Goal: Information Seeking & Learning: Learn about a topic

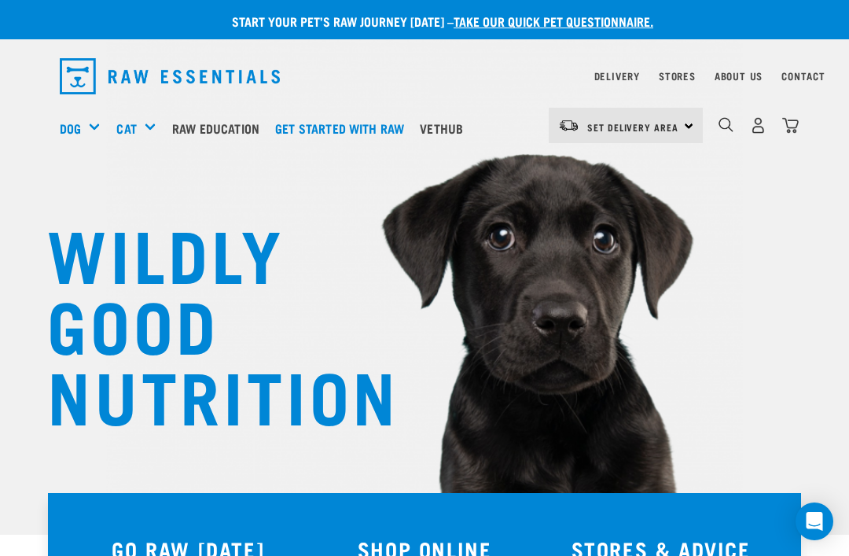
click at [219, 133] on link "Raw Education" at bounding box center [219, 128] width 103 height 63
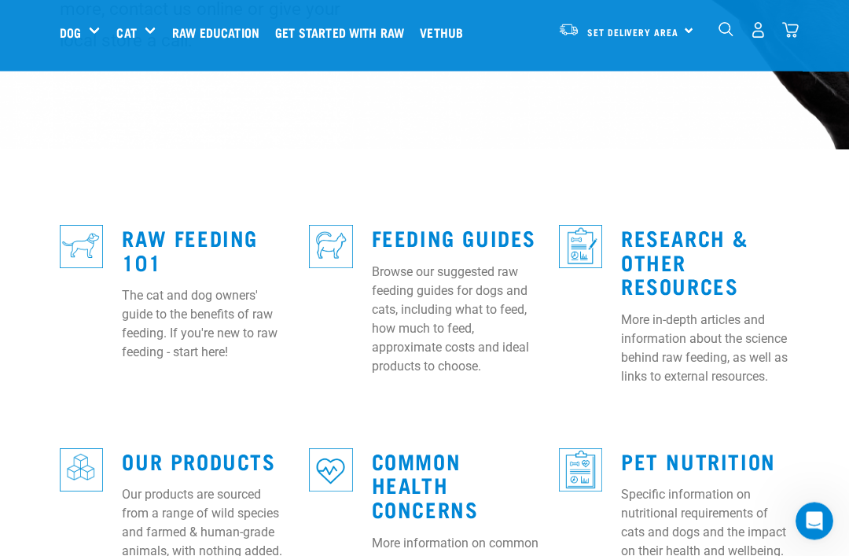
scroll to position [360, 0]
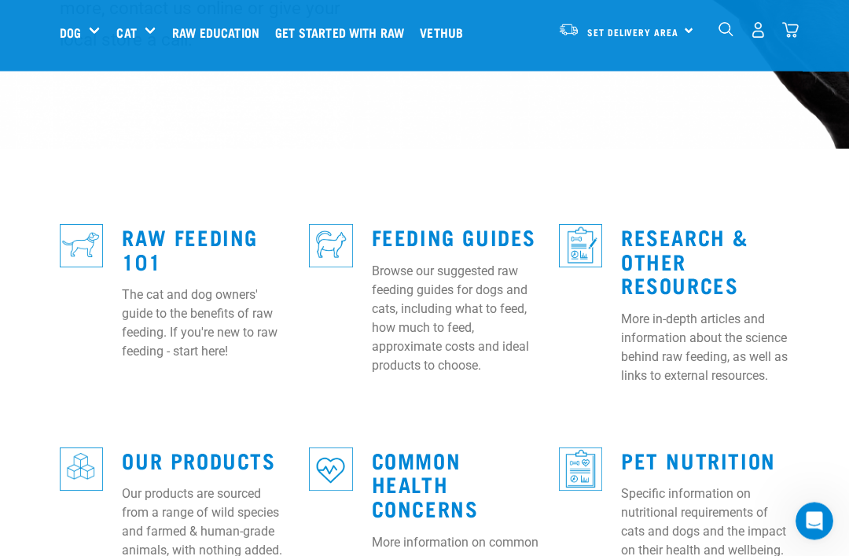
click at [450, 484] on link "Common Health Concerns" at bounding box center [425, 484] width 107 height 60
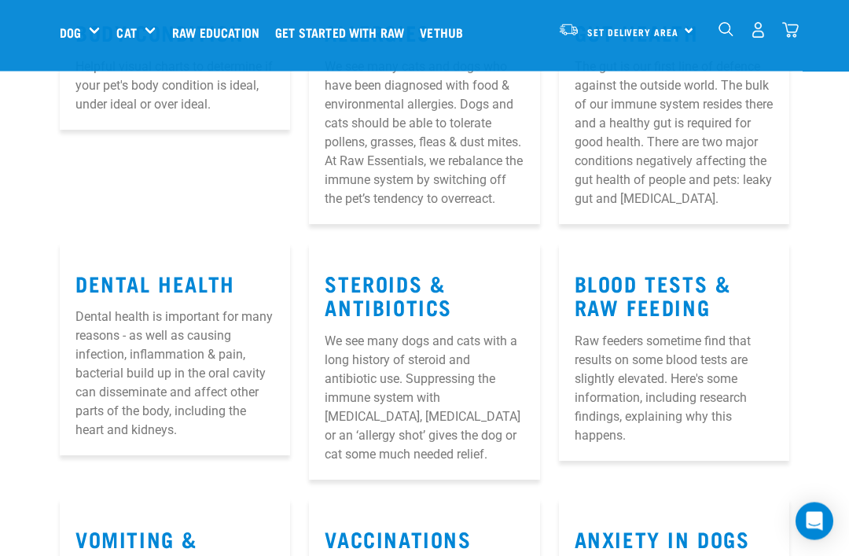
scroll to position [317, 0]
click at [402, 313] on link "Steroids & Antibiotics" at bounding box center [388, 295] width 127 height 36
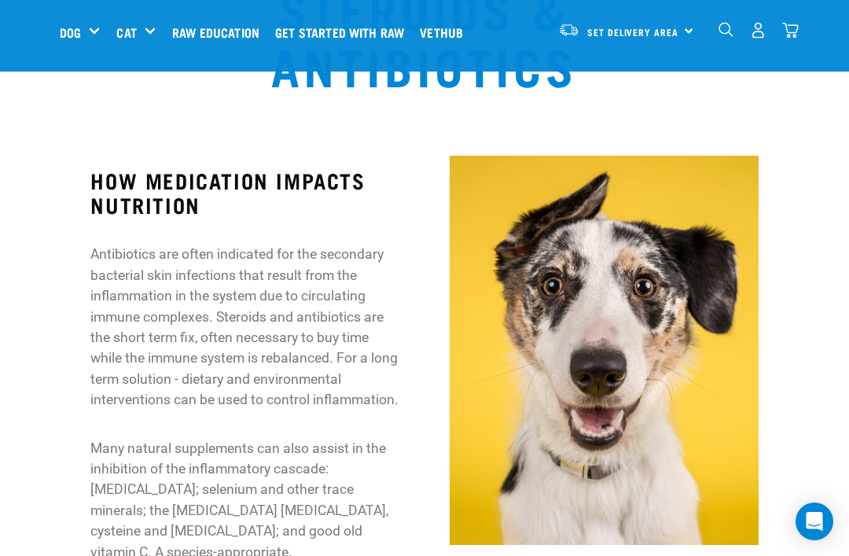
scroll to position [87, 0]
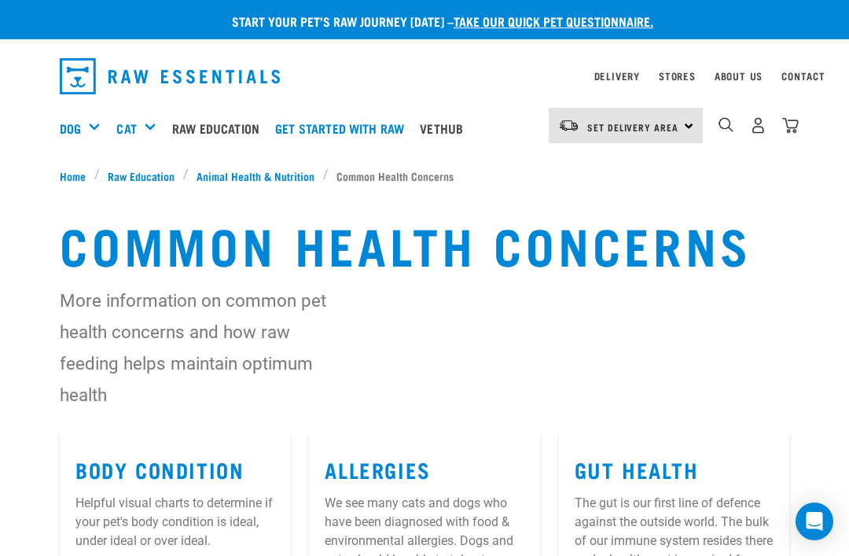
click at [402, 178] on li "Common Health Concerns" at bounding box center [392, 175] width 139 height 17
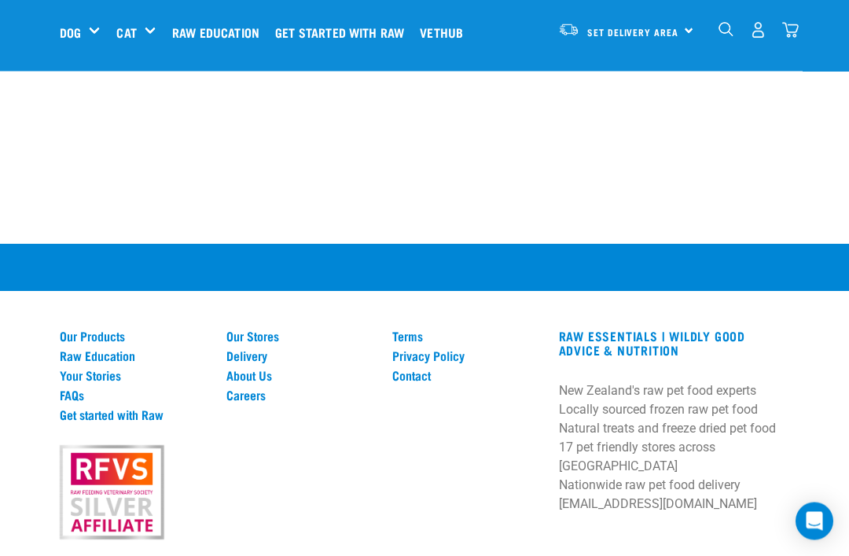
scroll to position [2192, 0]
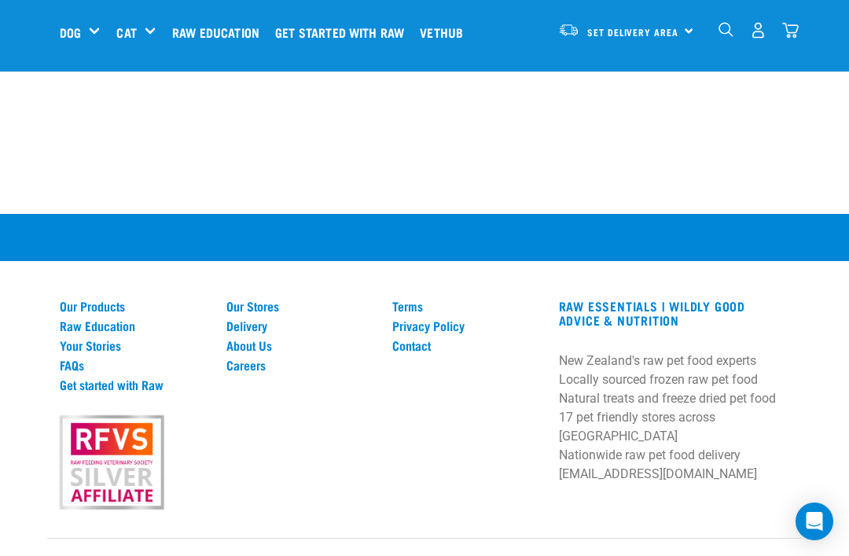
click at [84, 372] on link "FAQs" at bounding box center [134, 365] width 148 height 14
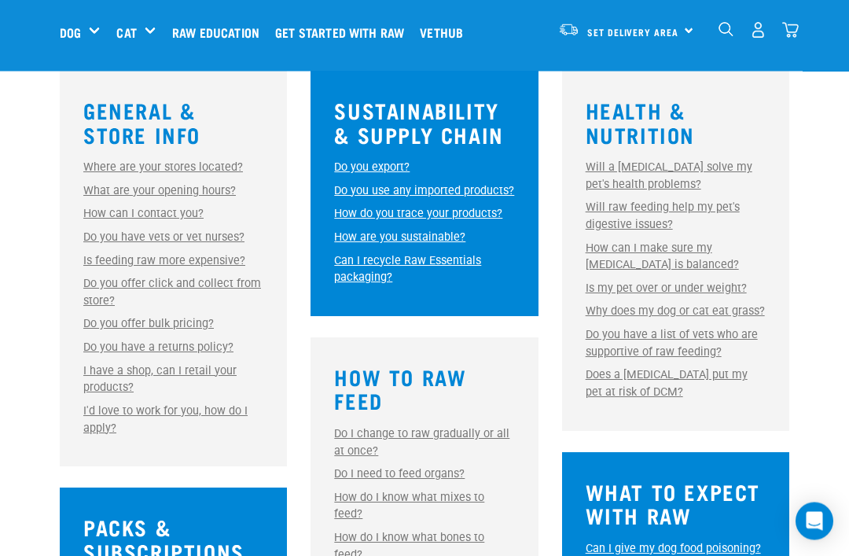
scroll to position [461, 0]
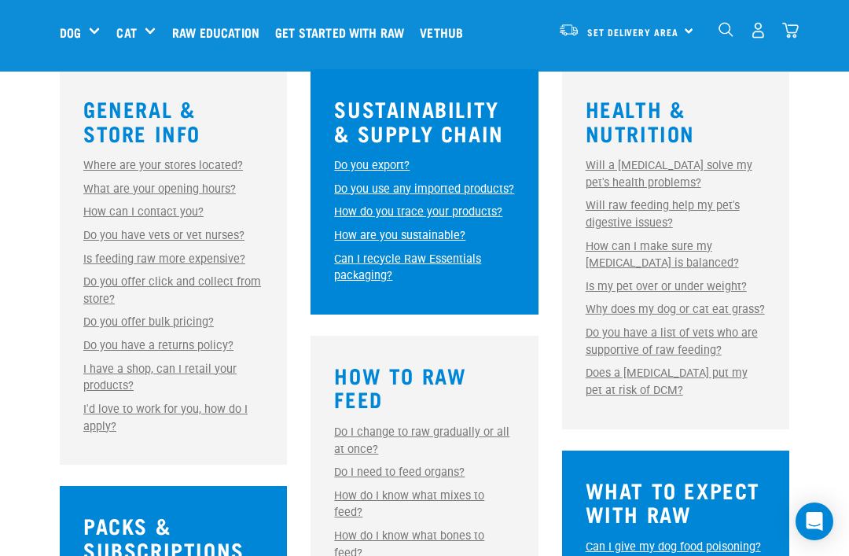
click at [744, 311] on link "Why does my dog or cat eat grass?" at bounding box center [675, 309] width 179 height 13
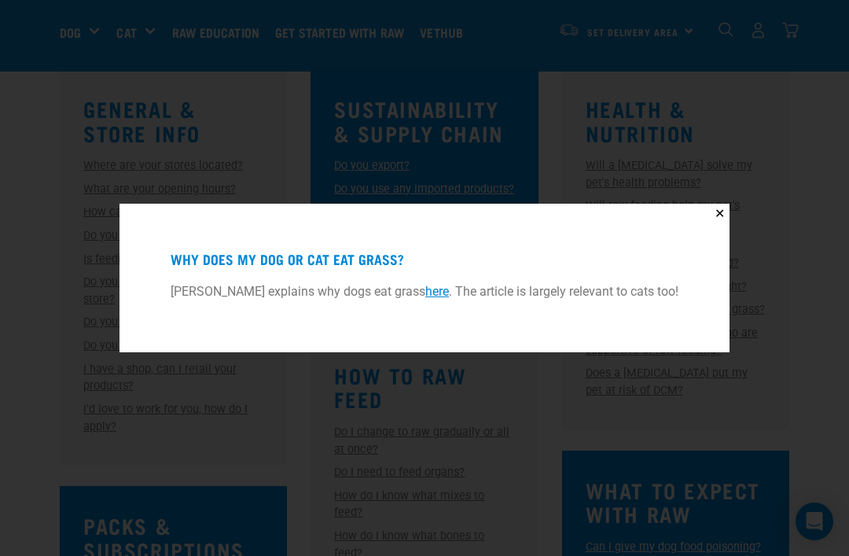
click at [434, 299] on link "here" at bounding box center [437, 291] width 24 height 15
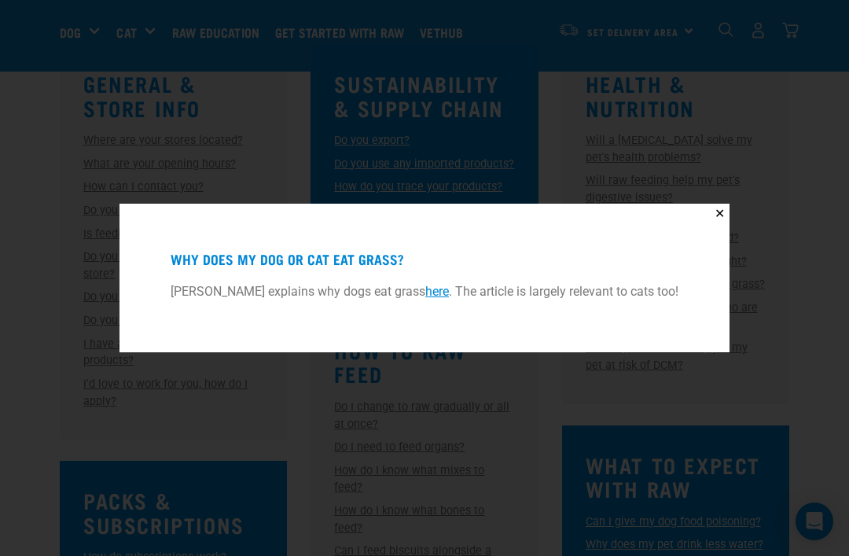
click at [730, 210] on button "✕" at bounding box center [720, 214] width 20 height 20
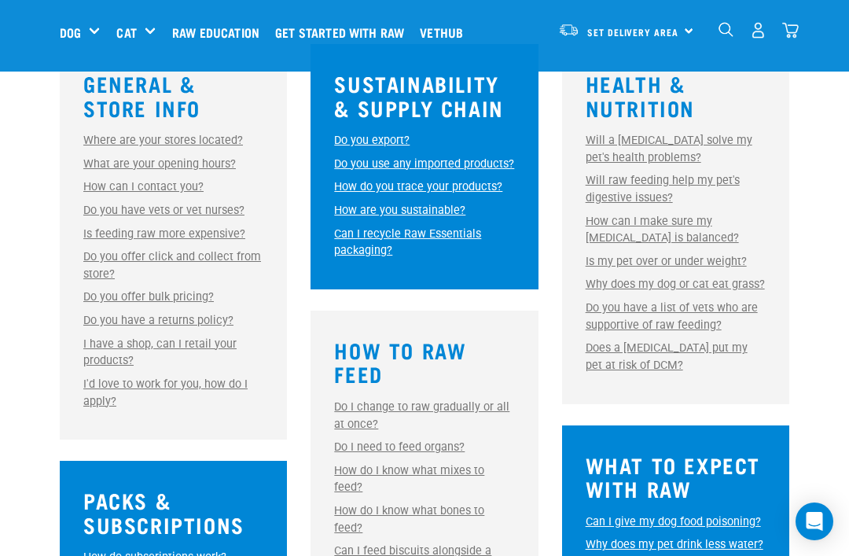
click at [792, 344] on div "General & Store Info Where are your stores located? Where are your stores locat…" at bounding box center [424, 565] width 755 height 1042
click at [686, 345] on link "Does a [MEDICAL_DATA] put my pet at risk of DCM?" at bounding box center [667, 356] width 162 height 31
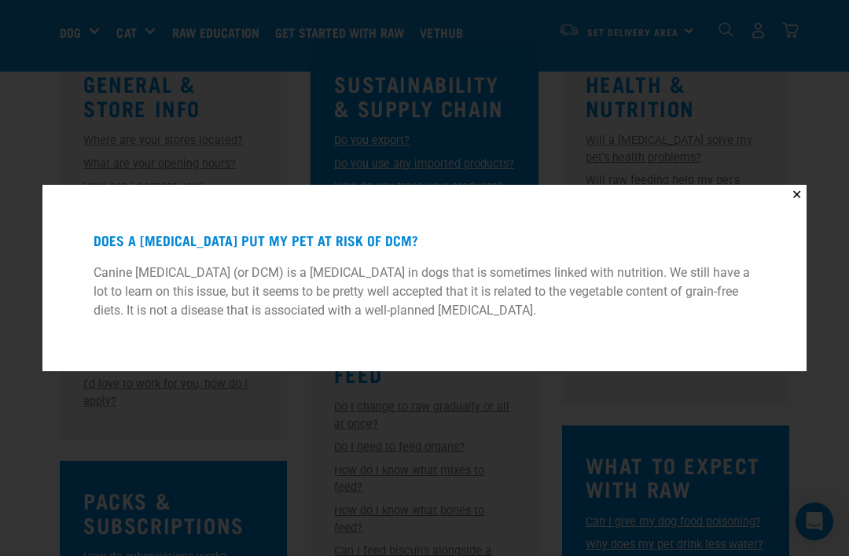
click at [801, 190] on button "✕" at bounding box center [797, 195] width 20 height 20
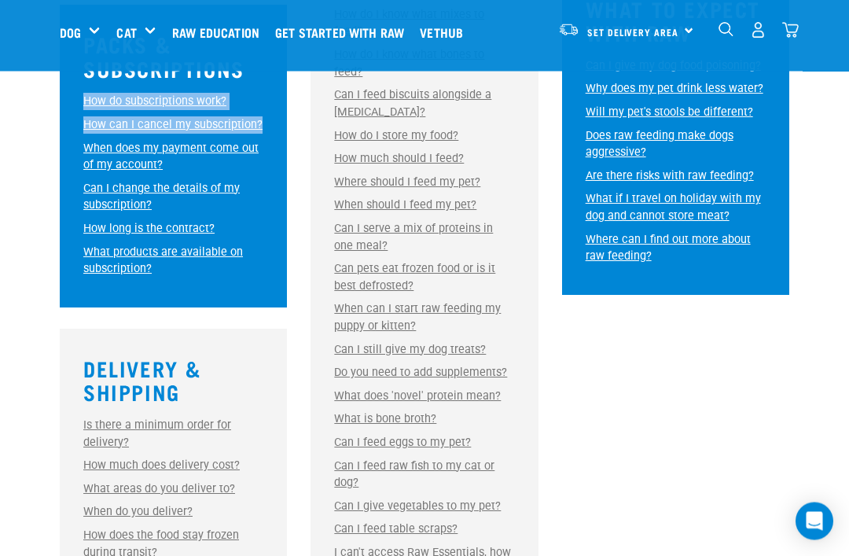
scroll to position [943, 0]
click at [482, 366] on link "Do you need to add supplements?" at bounding box center [420, 372] width 173 height 13
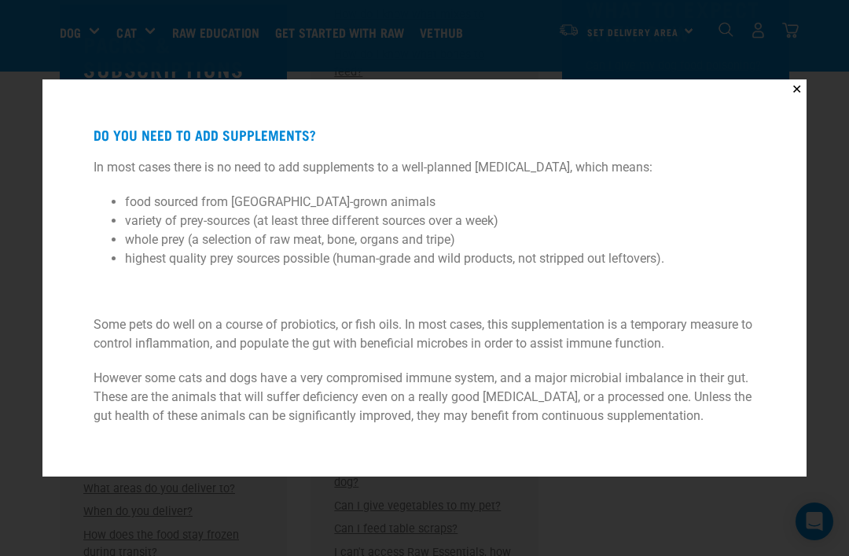
click at [829, 395] on div "✕ Do you need to add supplements? In most cases there is no need to add supplem…" at bounding box center [424, 278] width 849 height 556
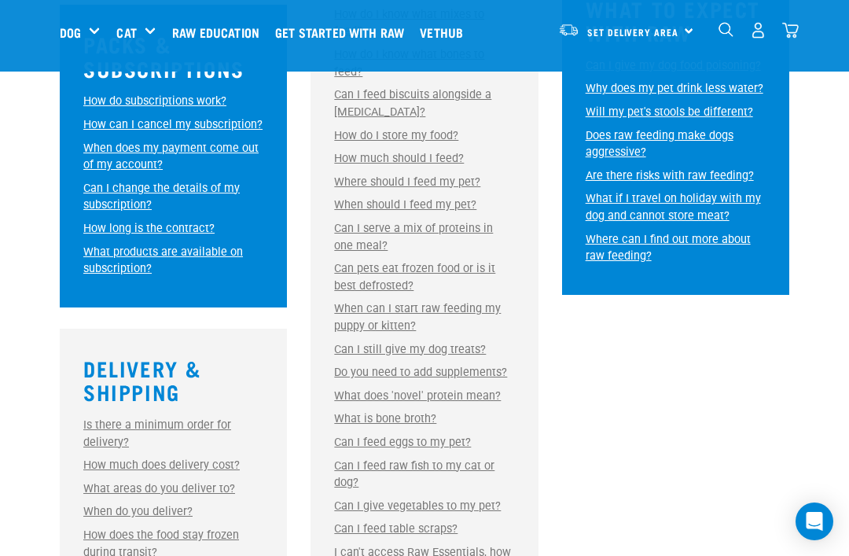
click at [699, 222] on link "What if I travel on holiday with my dog and cannot store meat?" at bounding box center [673, 207] width 175 height 31
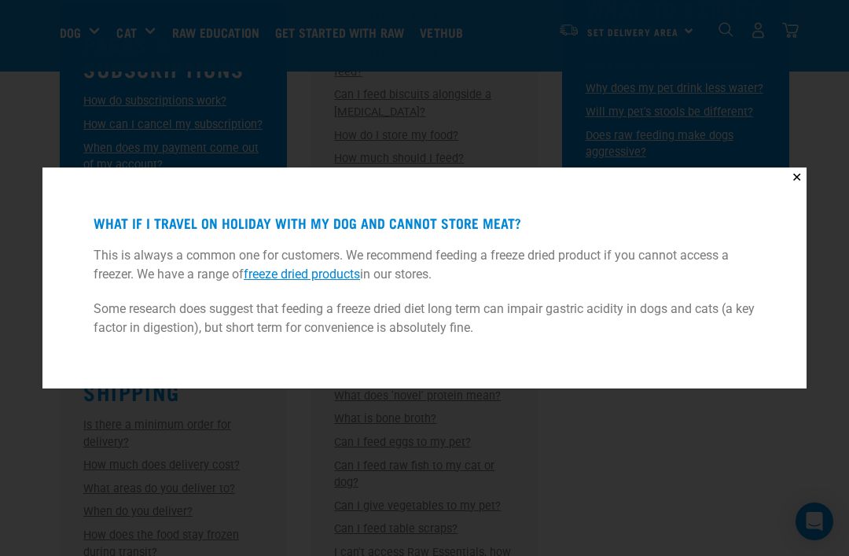
click at [335, 281] on link "freeze dried products" at bounding box center [302, 273] width 116 height 15
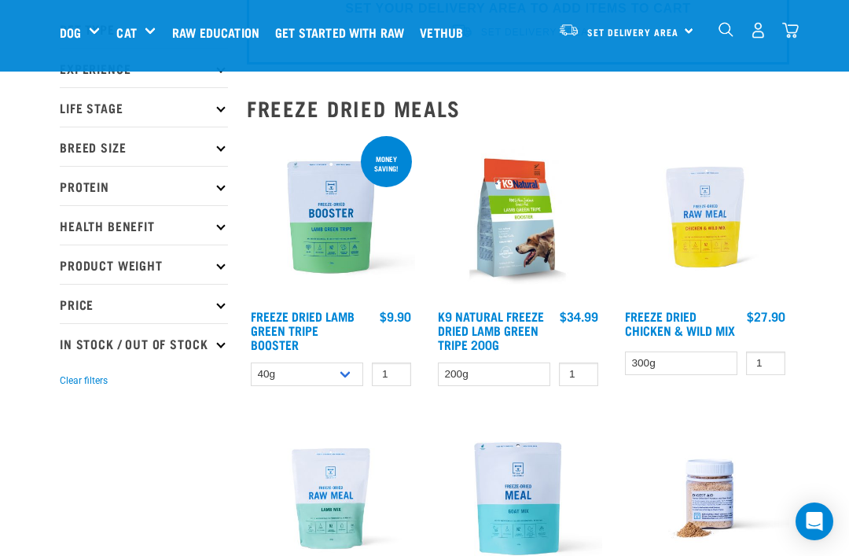
scroll to position [101, 0]
